Goal: Navigation & Orientation: Go to known website

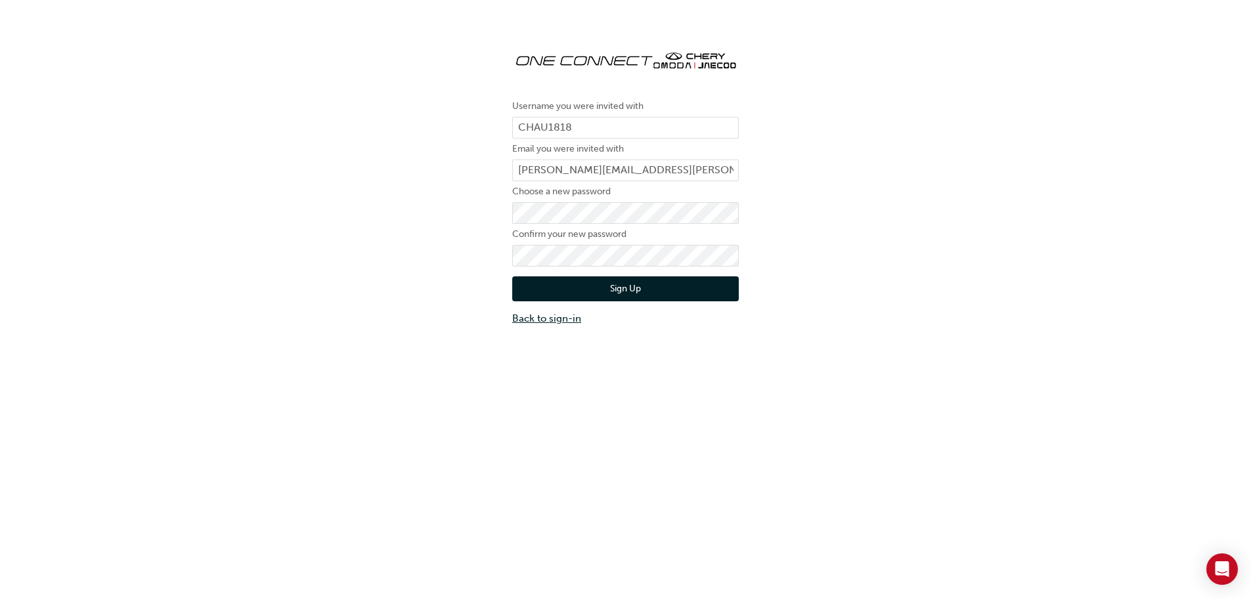
click at [524, 318] on link "Back to sign-in" at bounding box center [625, 318] width 227 height 15
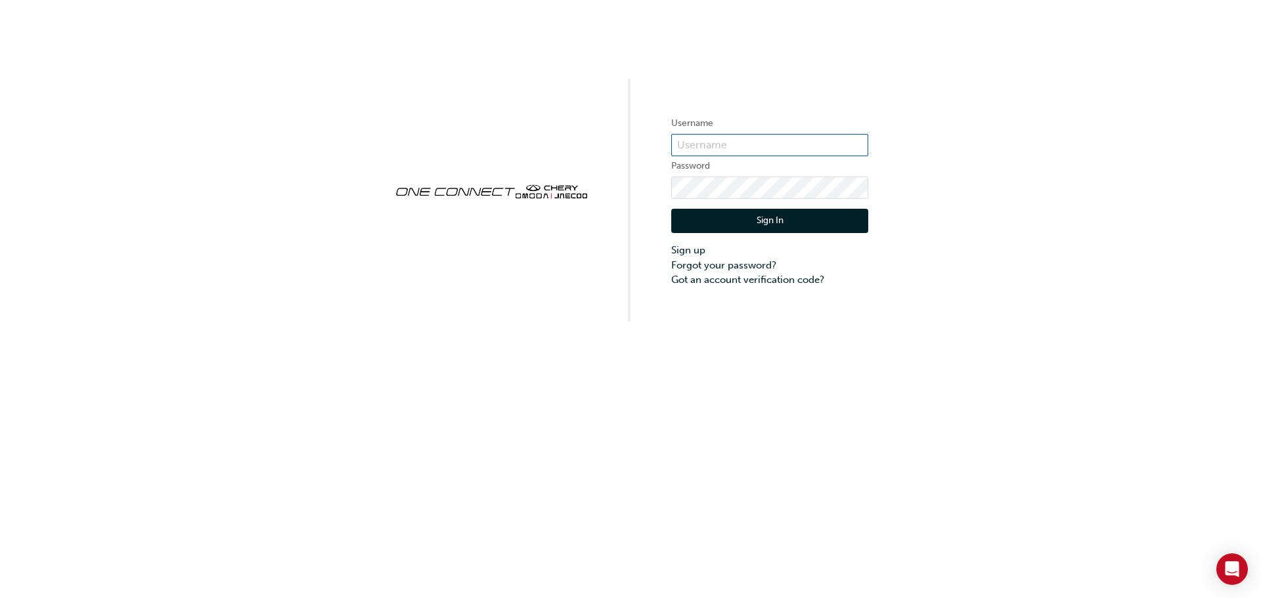
type input "CHAU1818"
click at [811, 225] on button "Sign In" at bounding box center [769, 221] width 197 height 25
